Goal: Transaction & Acquisition: Purchase product/service

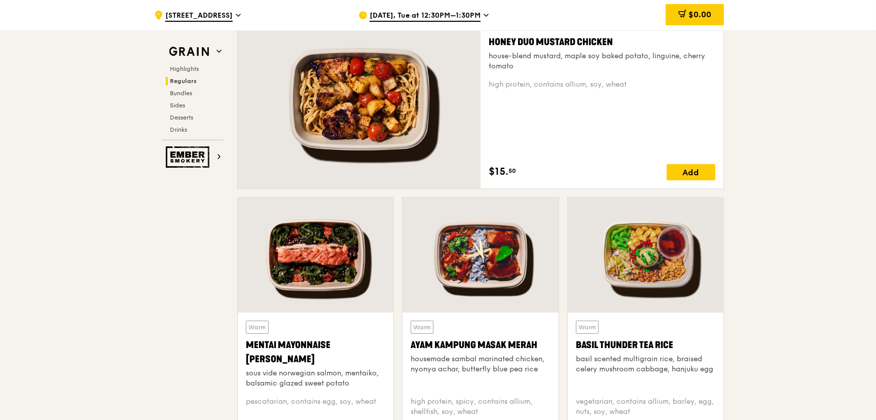
scroll to position [669, 0]
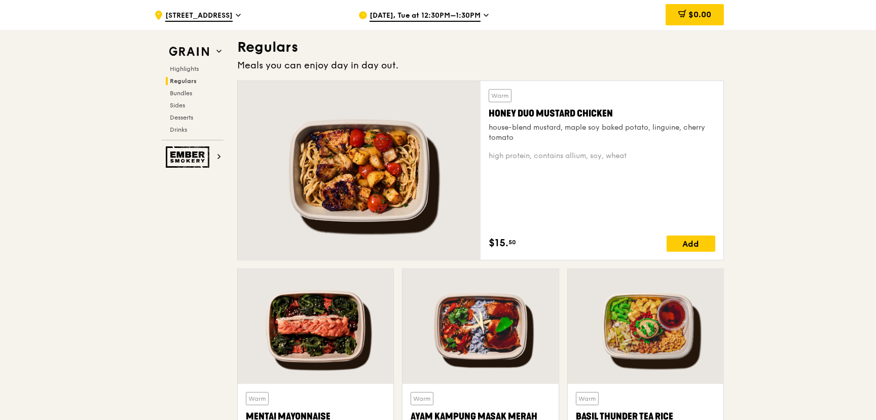
click at [478, 16] on div "[DATE], Tue at 12:30PM–1:30PM" at bounding box center [453, 15] width 188 height 30
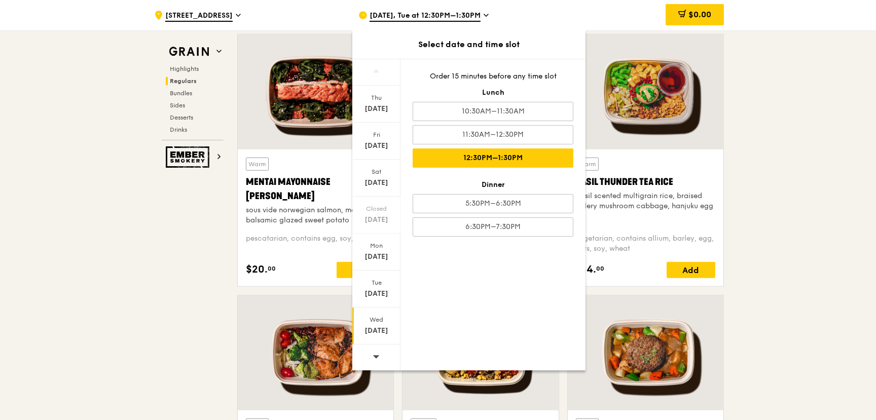
scroll to position [974, 0]
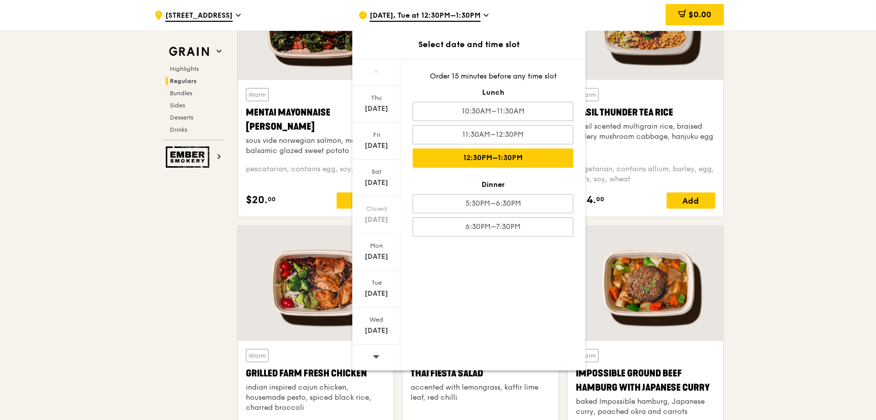
click at [374, 358] on icon at bounding box center [376, 357] width 7 height 8
click at [383, 325] on div "Wed Sep 3" at bounding box center [376, 326] width 48 height 37
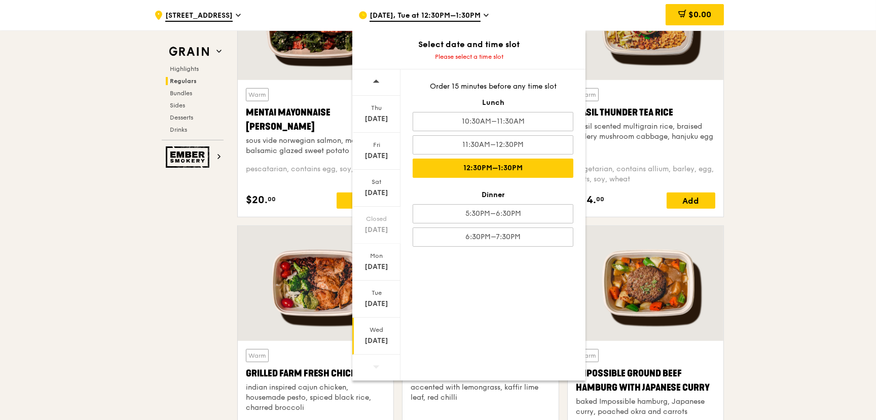
click at [478, 168] on div "12:30PM–1:30PM" at bounding box center [493, 168] width 161 height 19
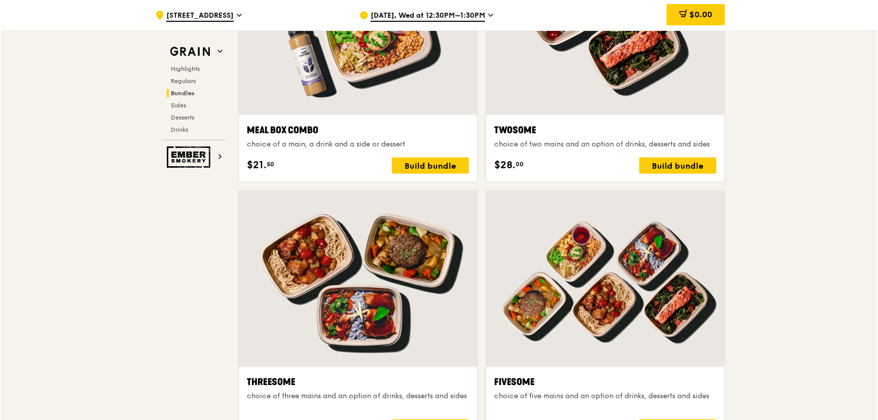
scroll to position [1765, 0]
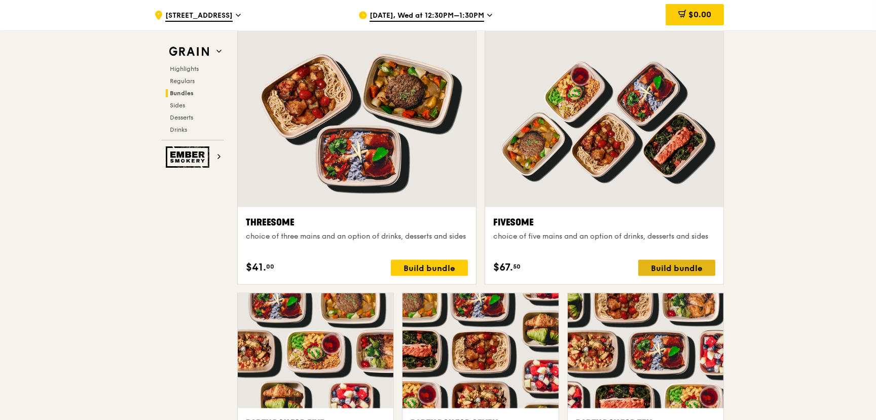
click at [649, 262] on div "Build bundle" at bounding box center [676, 268] width 77 height 16
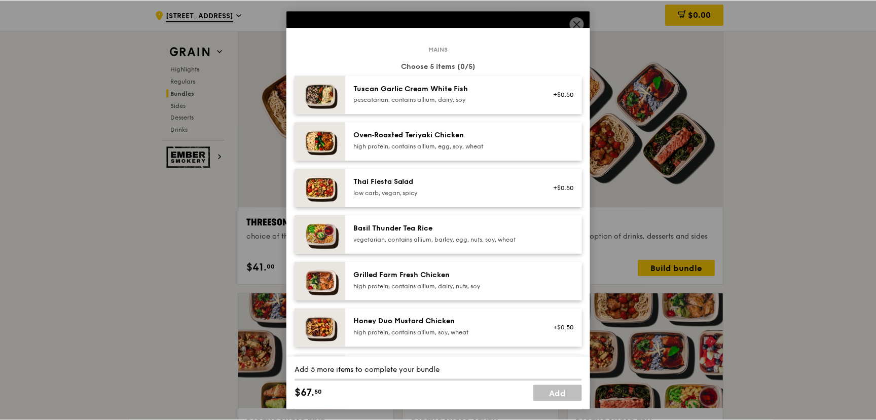
scroll to position [0, 0]
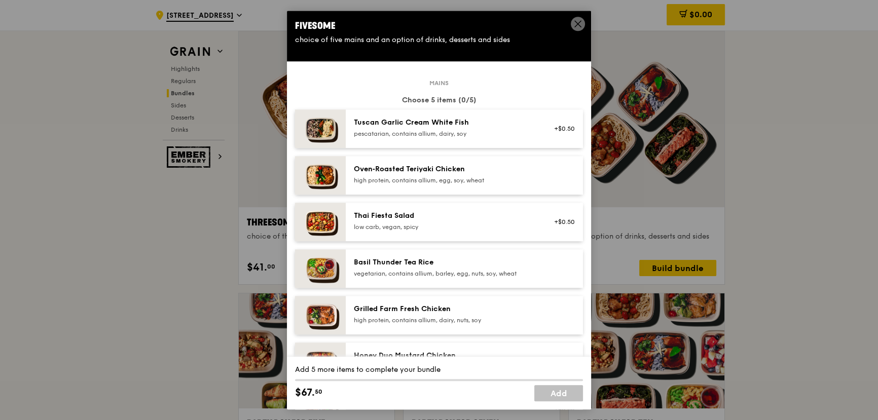
click at [575, 21] on icon at bounding box center [578, 23] width 9 height 9
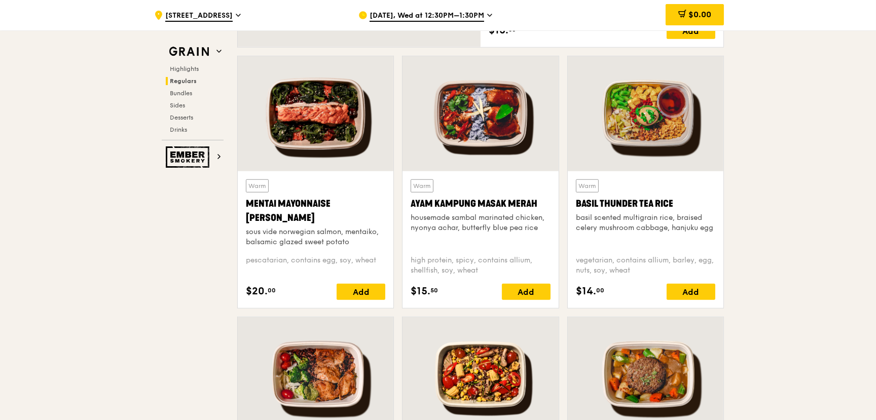
scroll to position [903, 0]
